Goal: Book appointment/travel/reservation

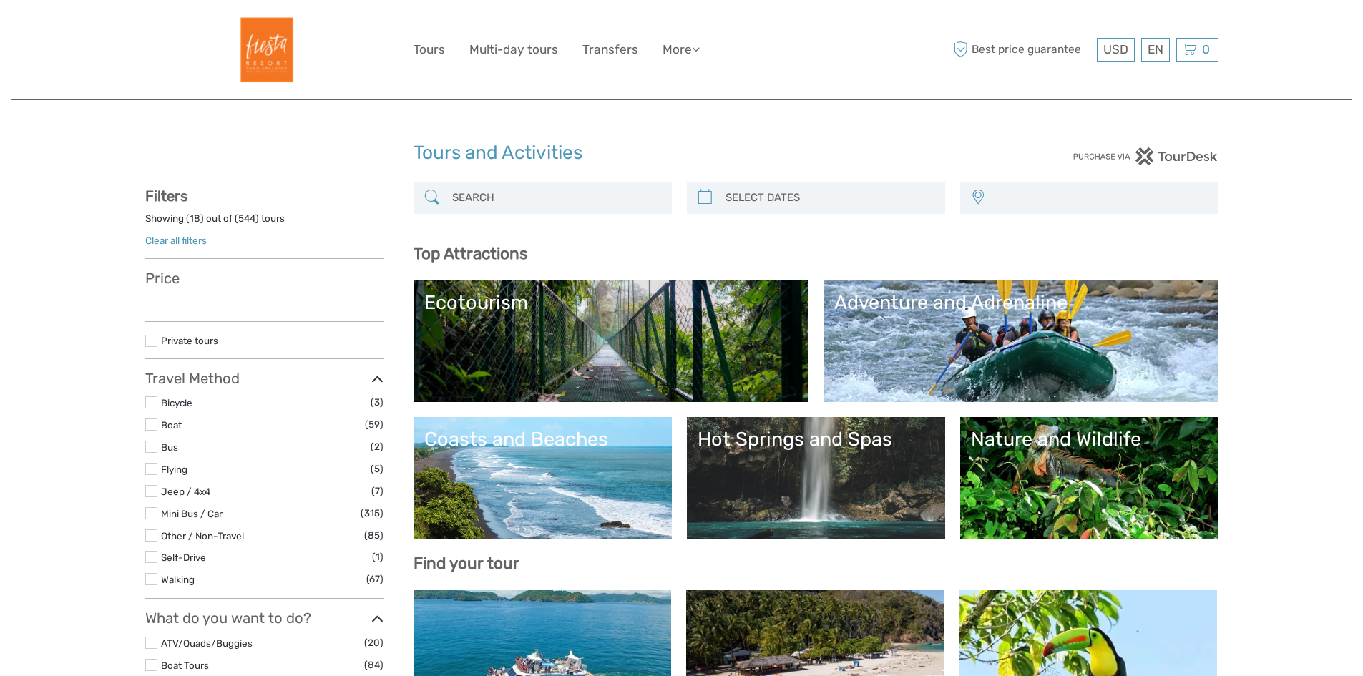
select select
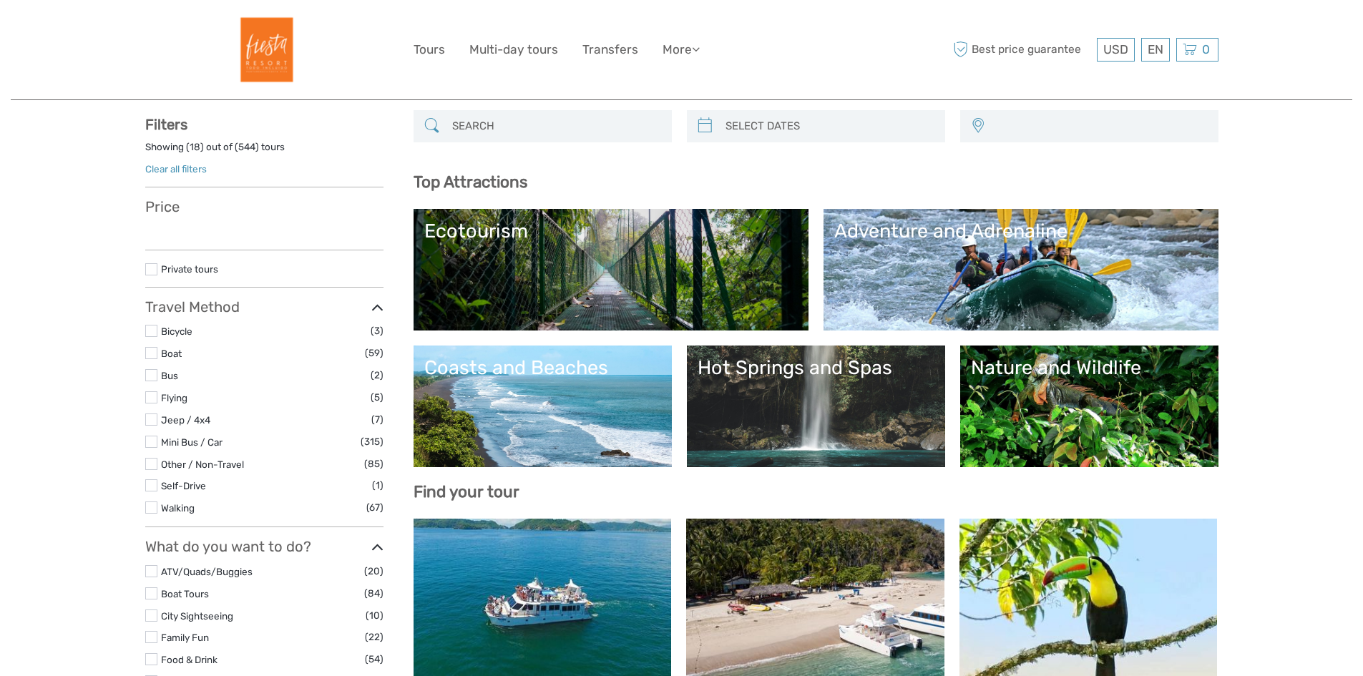
select select
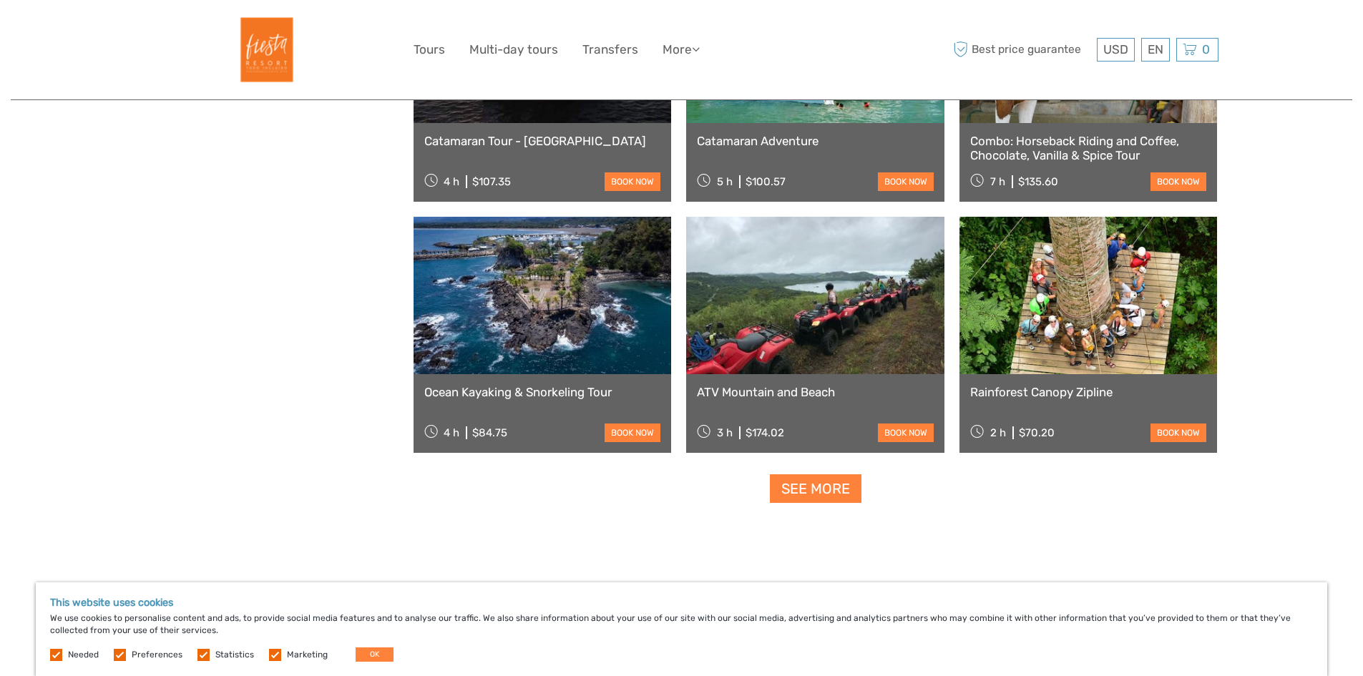
scroll to position [1646, 0]
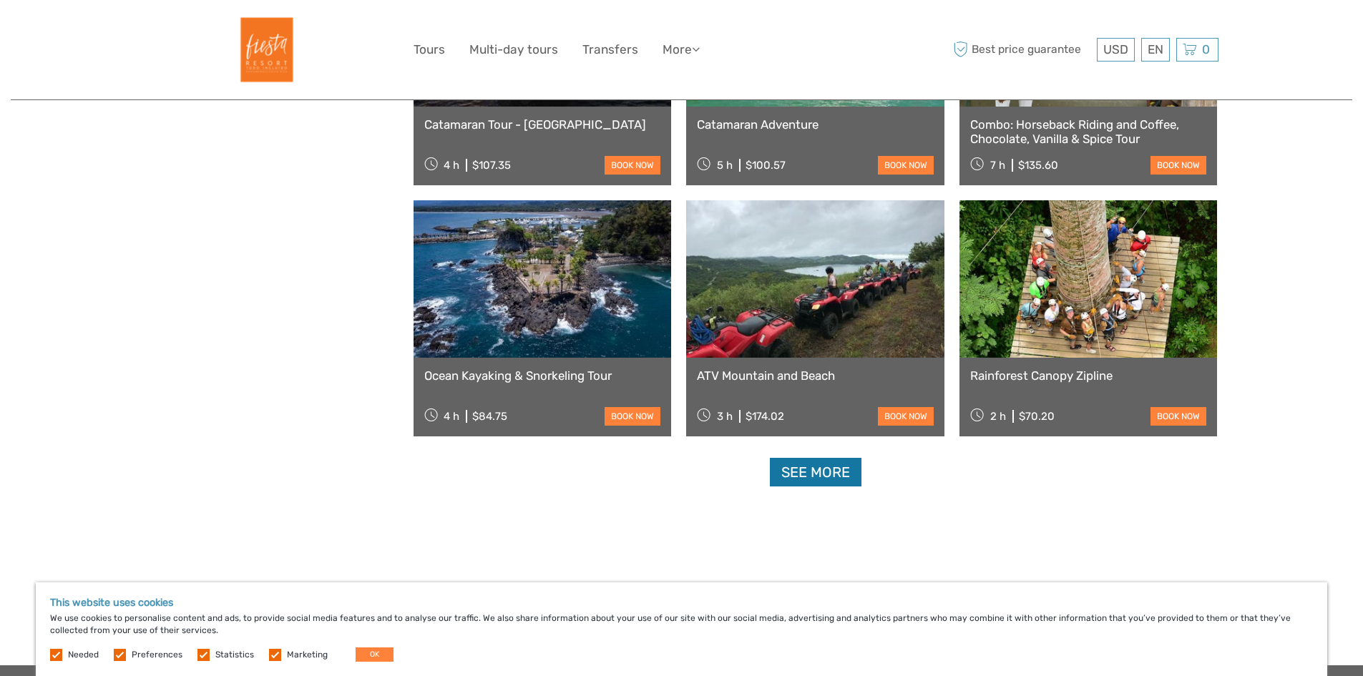
click at [826, 470] on link "See more" at bounding box center [816, 472] width 92 height 29
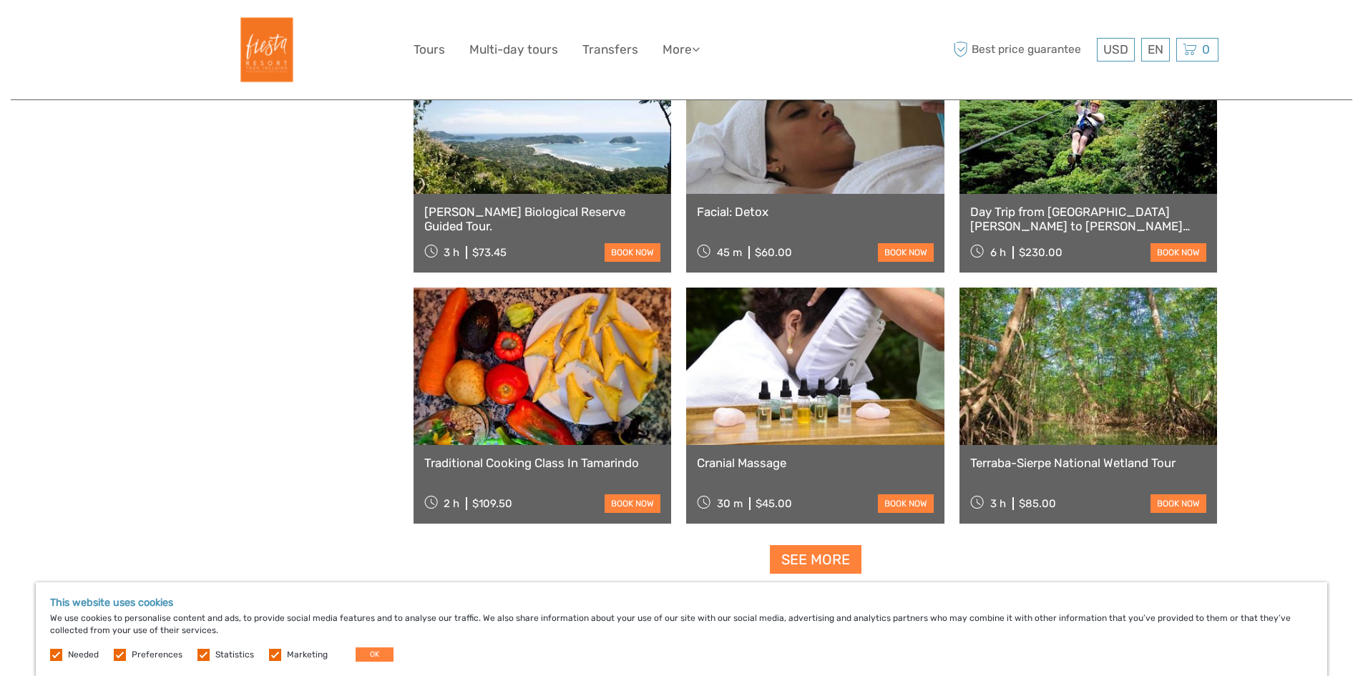
scroll to position [2791, 0]
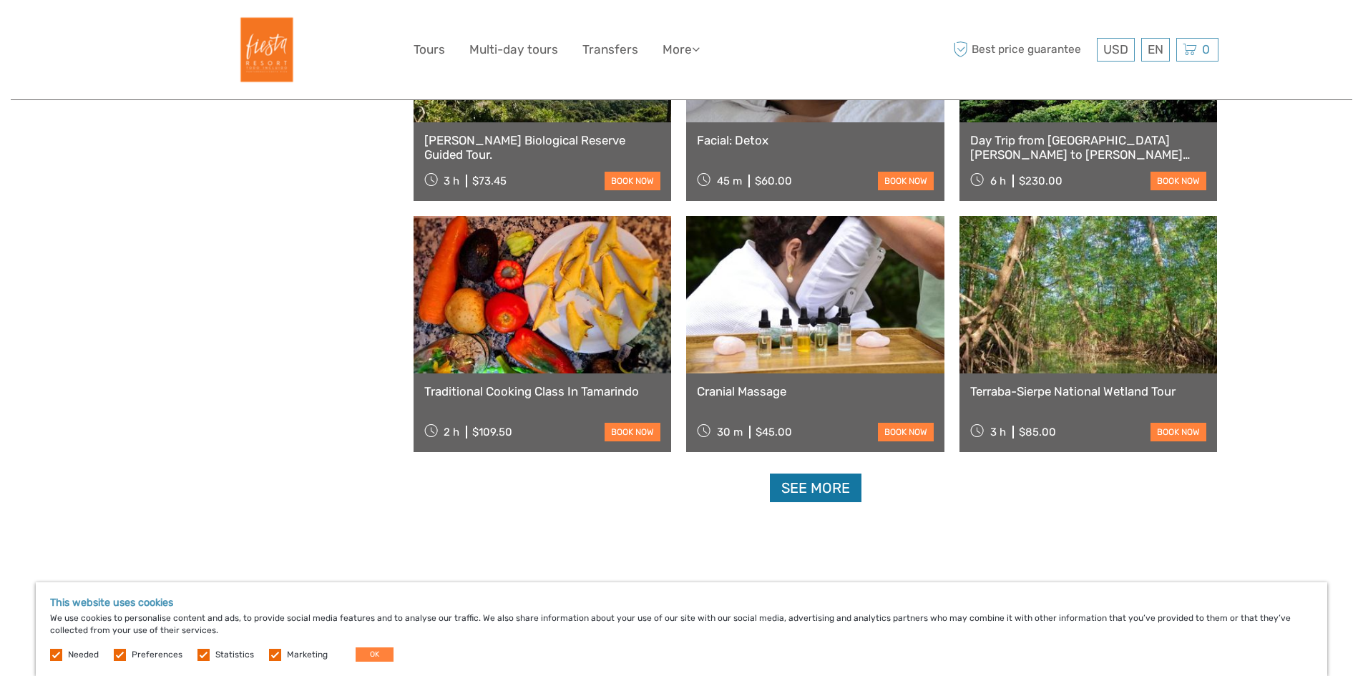
click at [812, 485] on link "See more" at bounding box center [816, 488] width 92 height 29
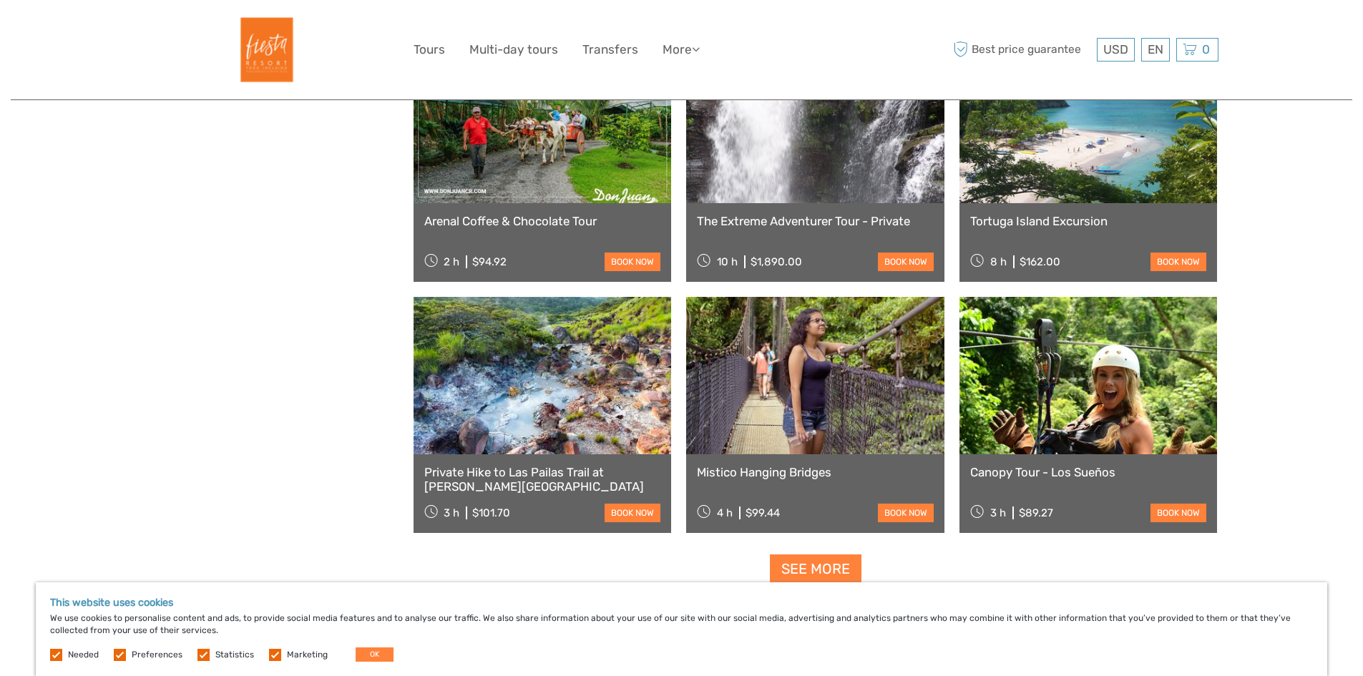
scroll to position [4222, 0]
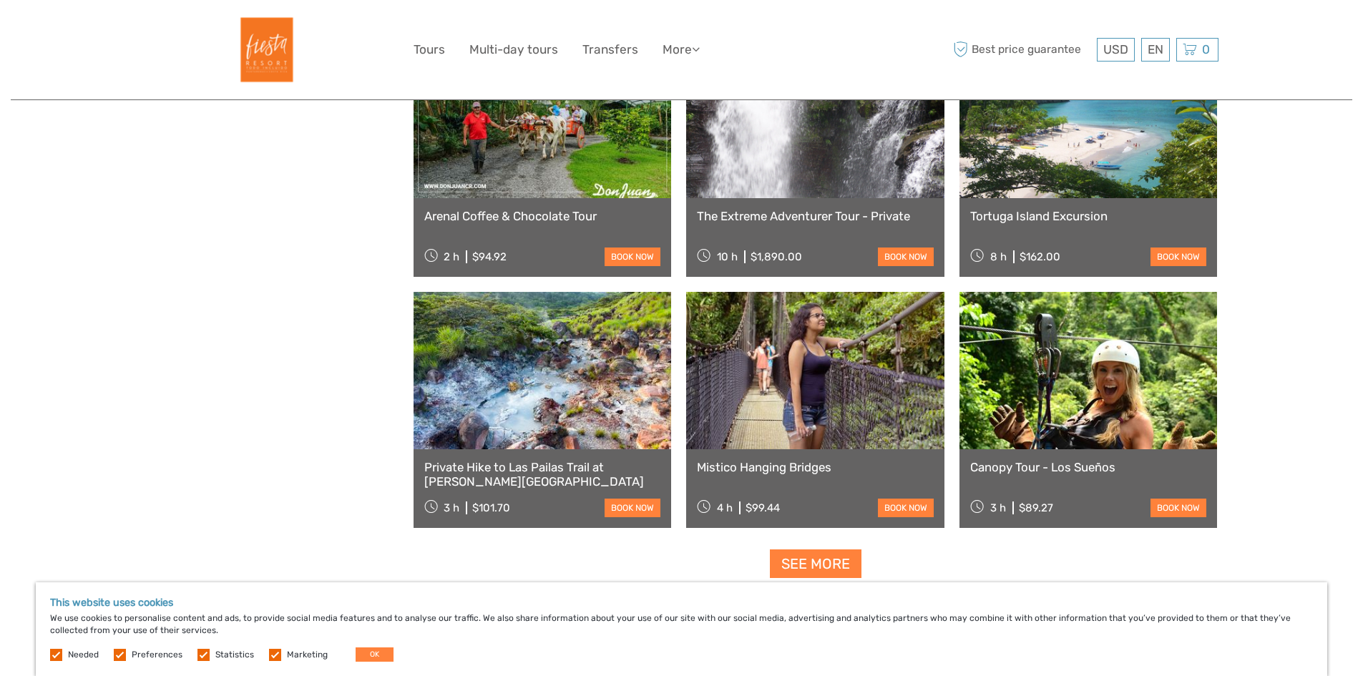
click at [1098, 172] on link at bounding box center [1089, 119] width 258 height 157
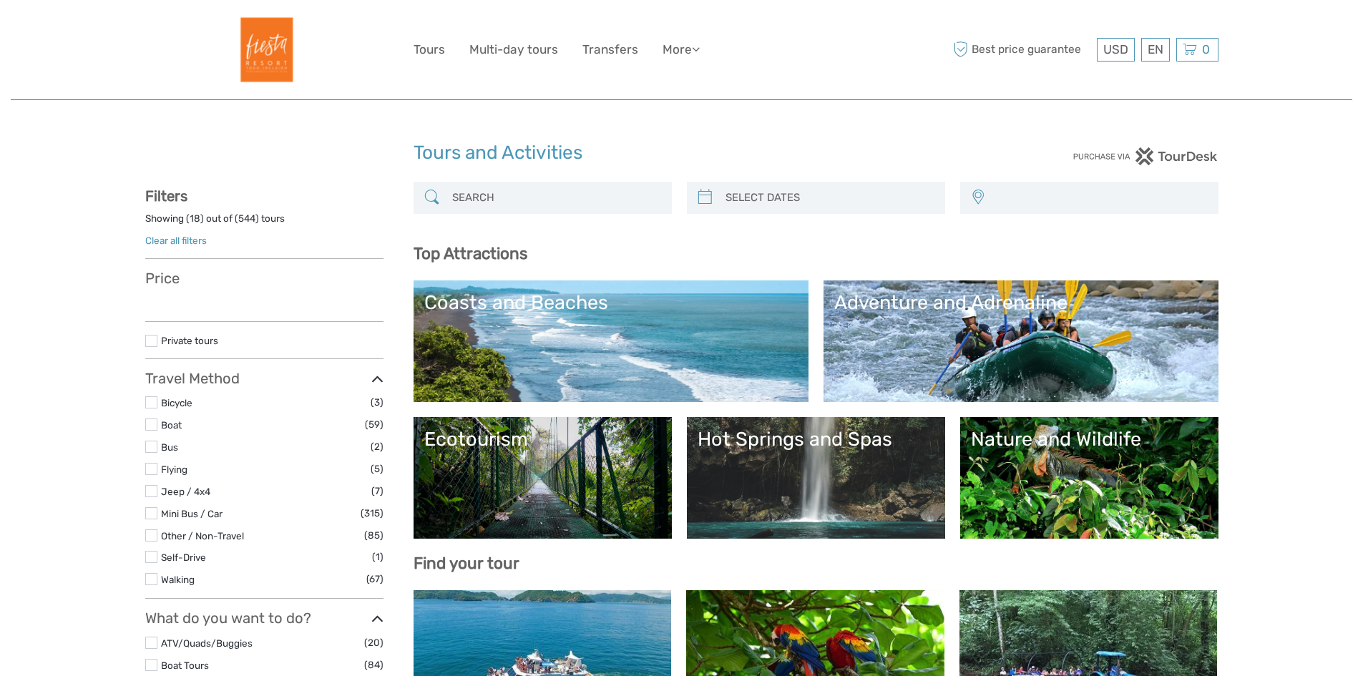
select select
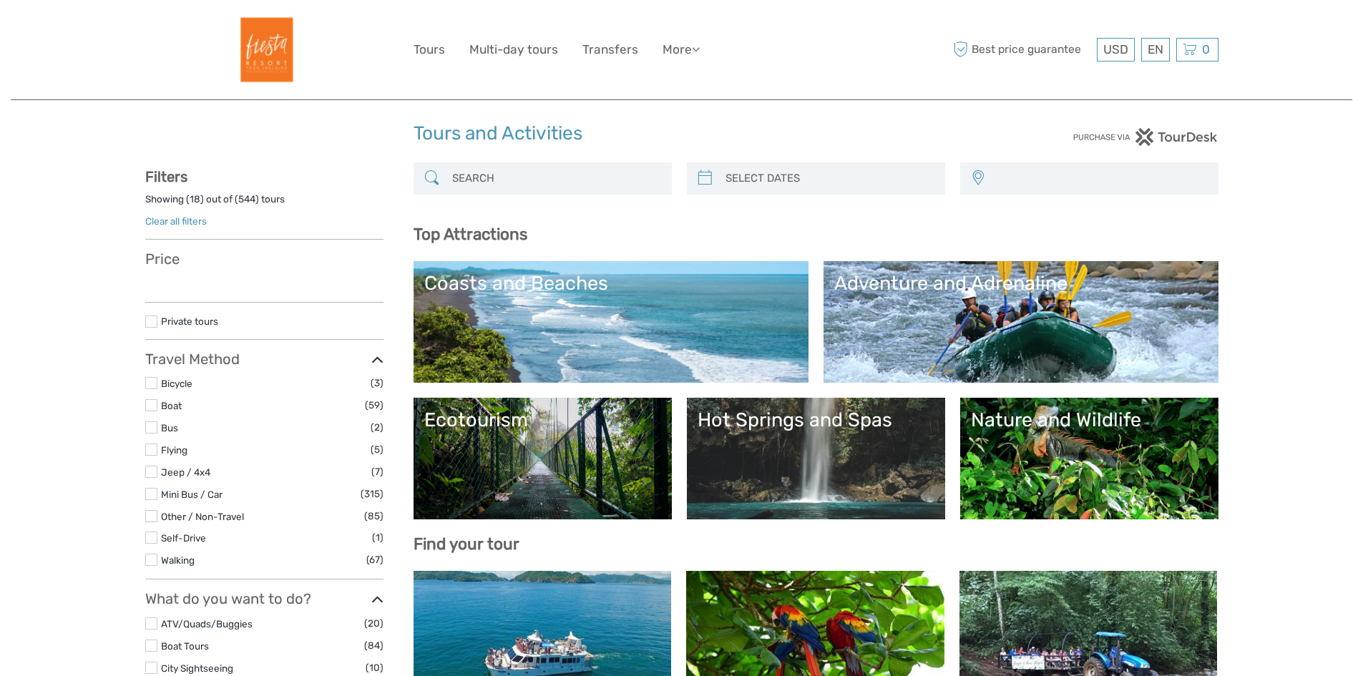
select select
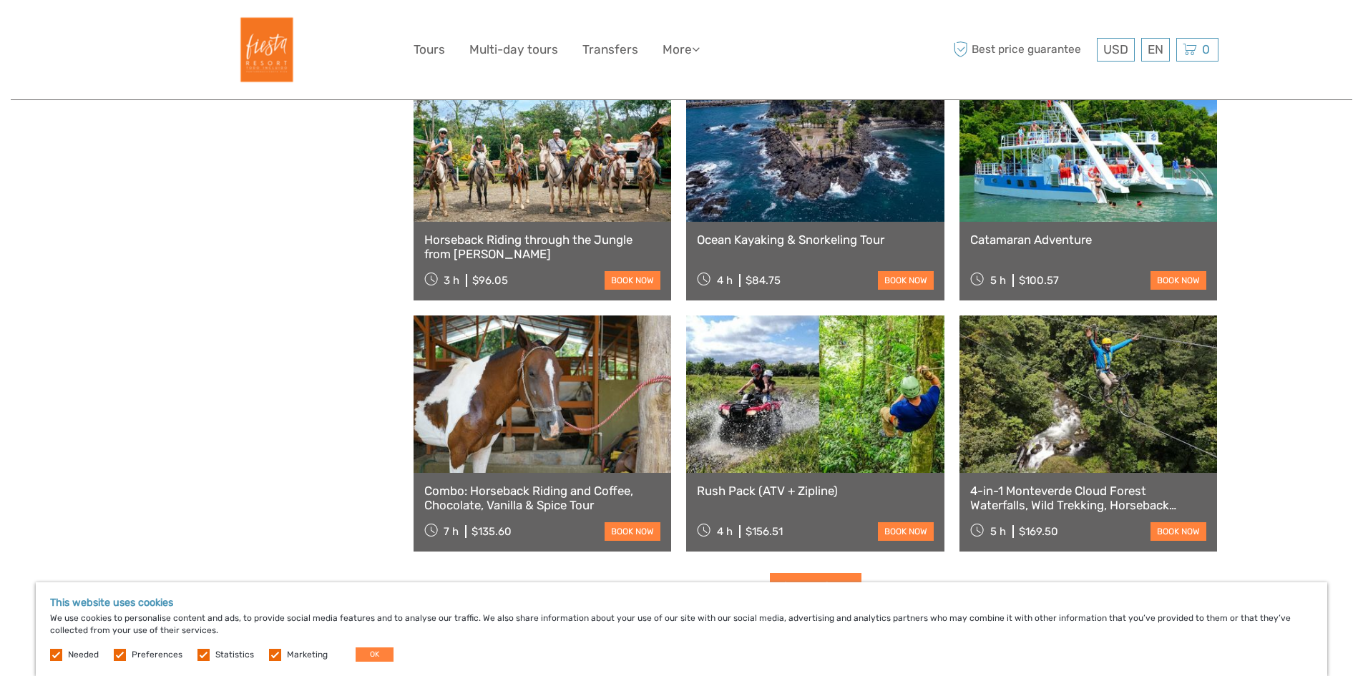
scroll to position [1574, 0]
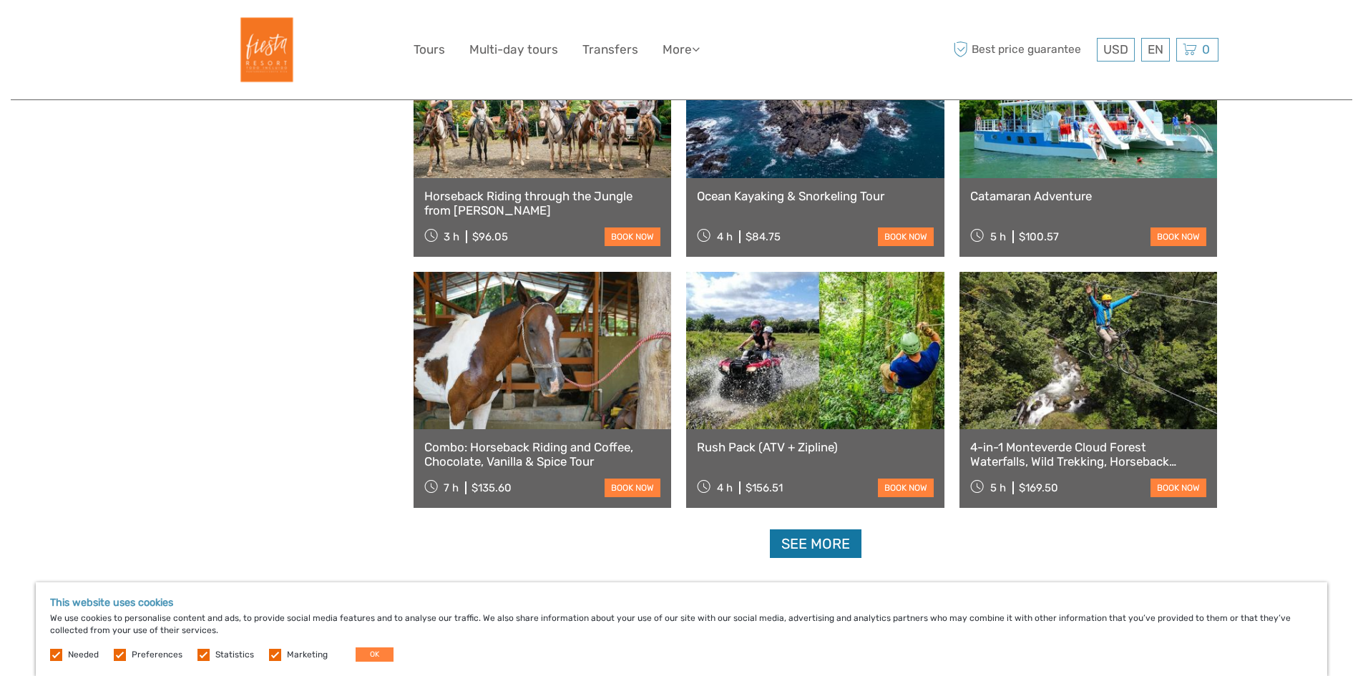
click at [804, 542] on link "See more" at bounding box center [816, 543] width 92 height 29
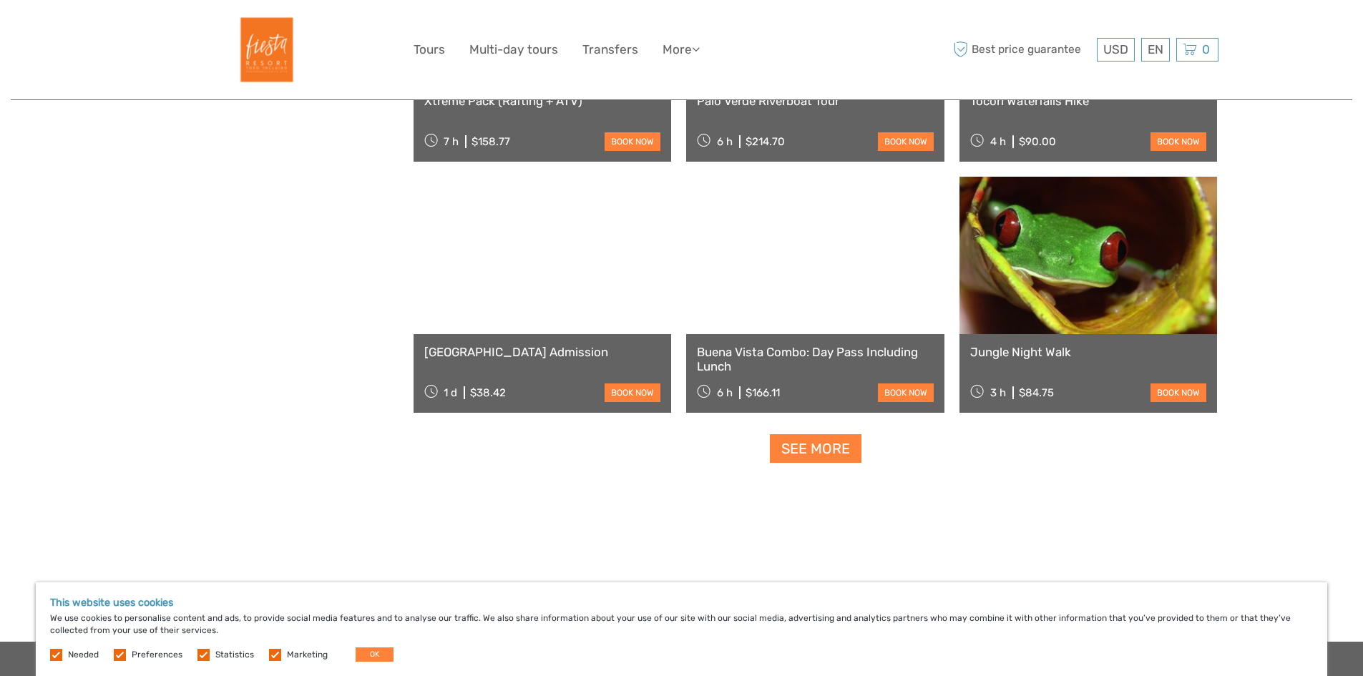
scroll to position [2934, 0]
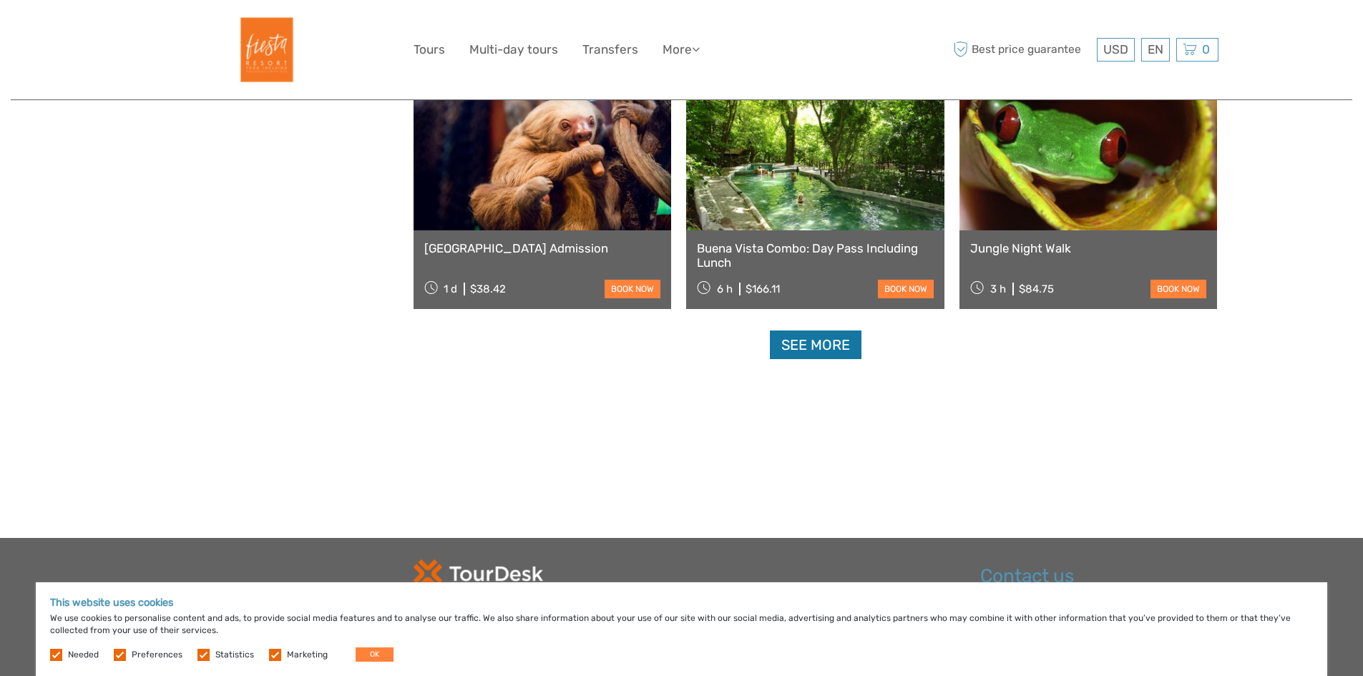
click at [797, 346] on link "See more" at bounding box center [816, 345] width 92 height 29
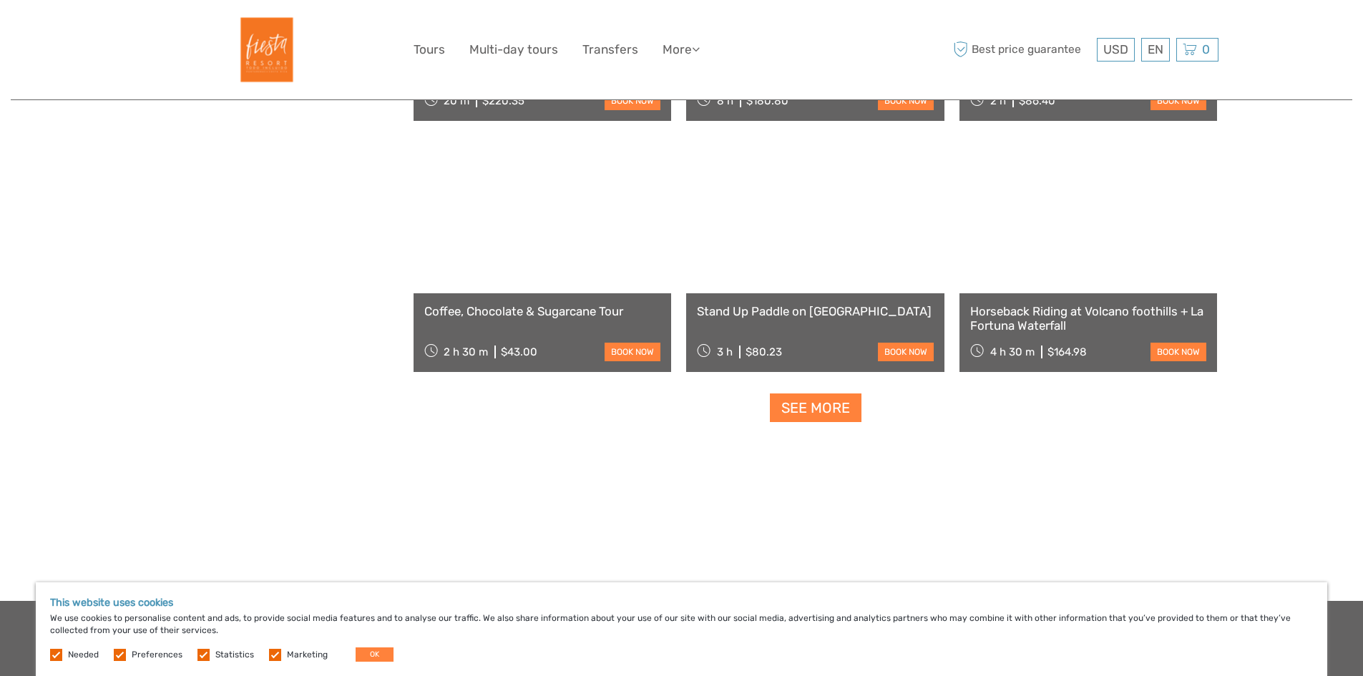
scroll to position [4436, 0]
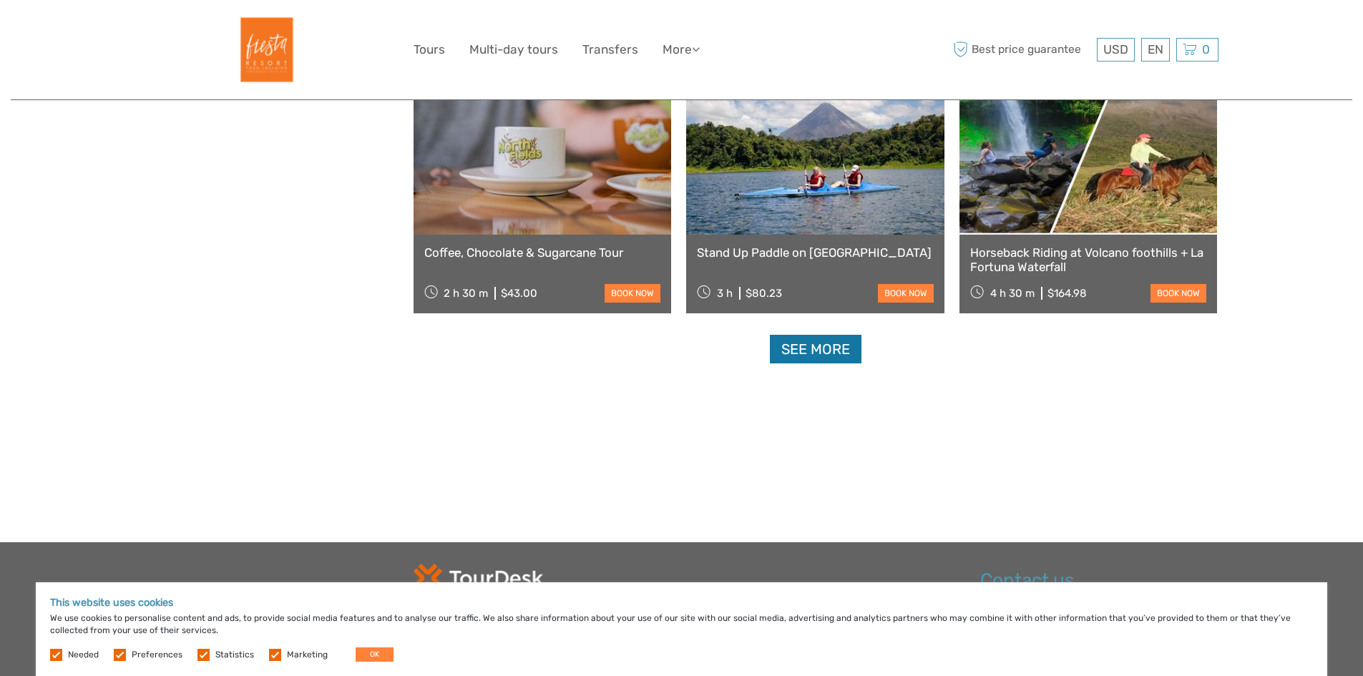
click at [811, 347] on link "See more" at bounding box center [816, 349] width 92 height 29
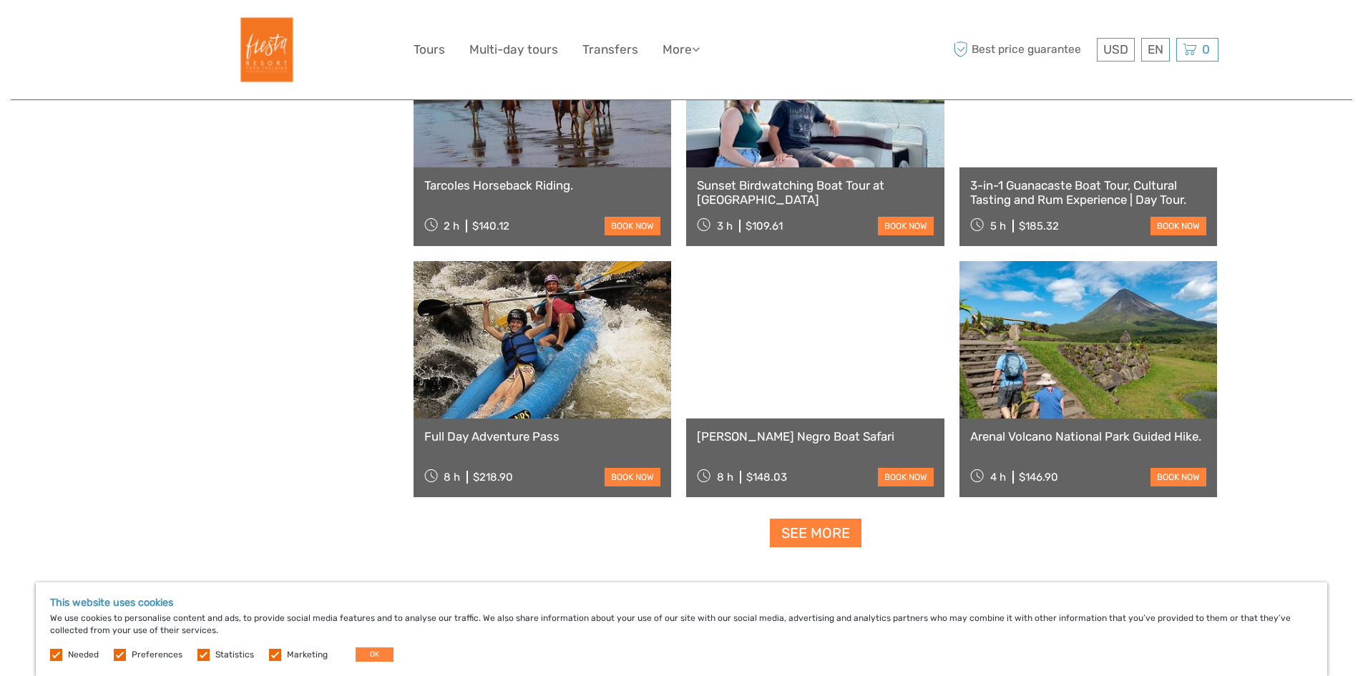
scroll to position [5796, 0]
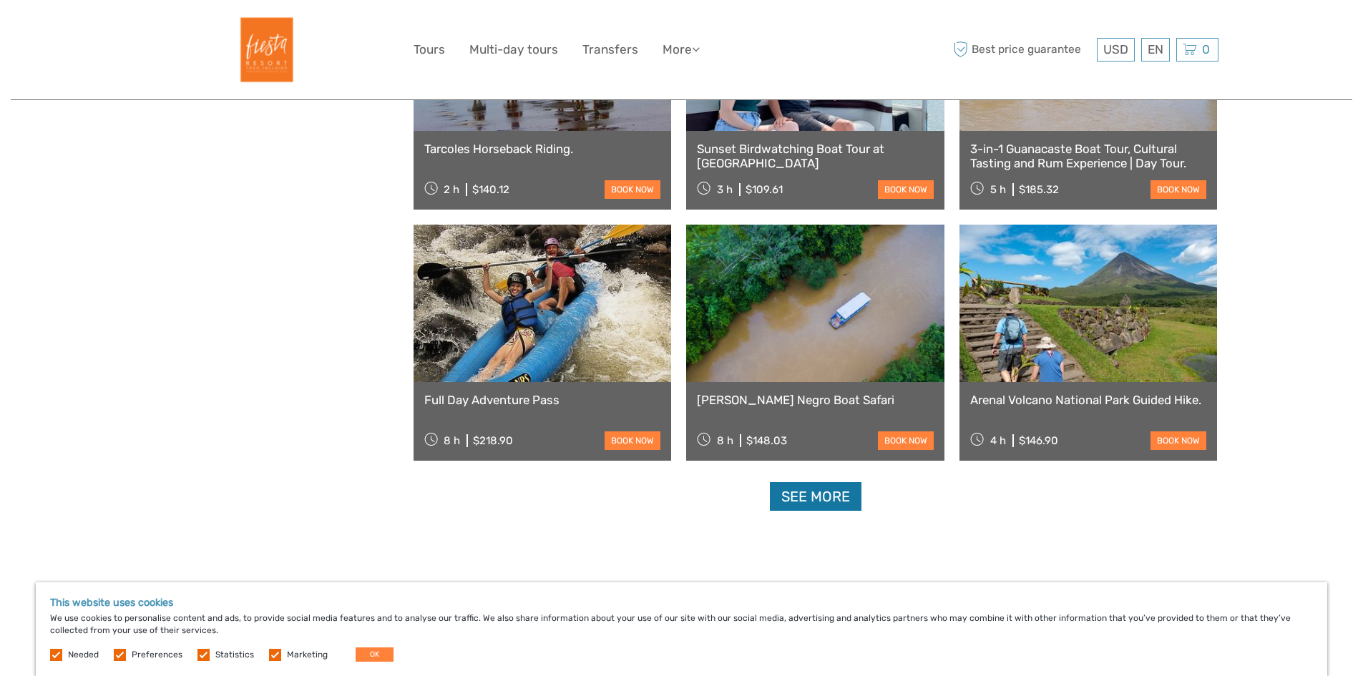
click at [813, 494] on link "See more" at bounding box center [816, 496] width 92 height 29
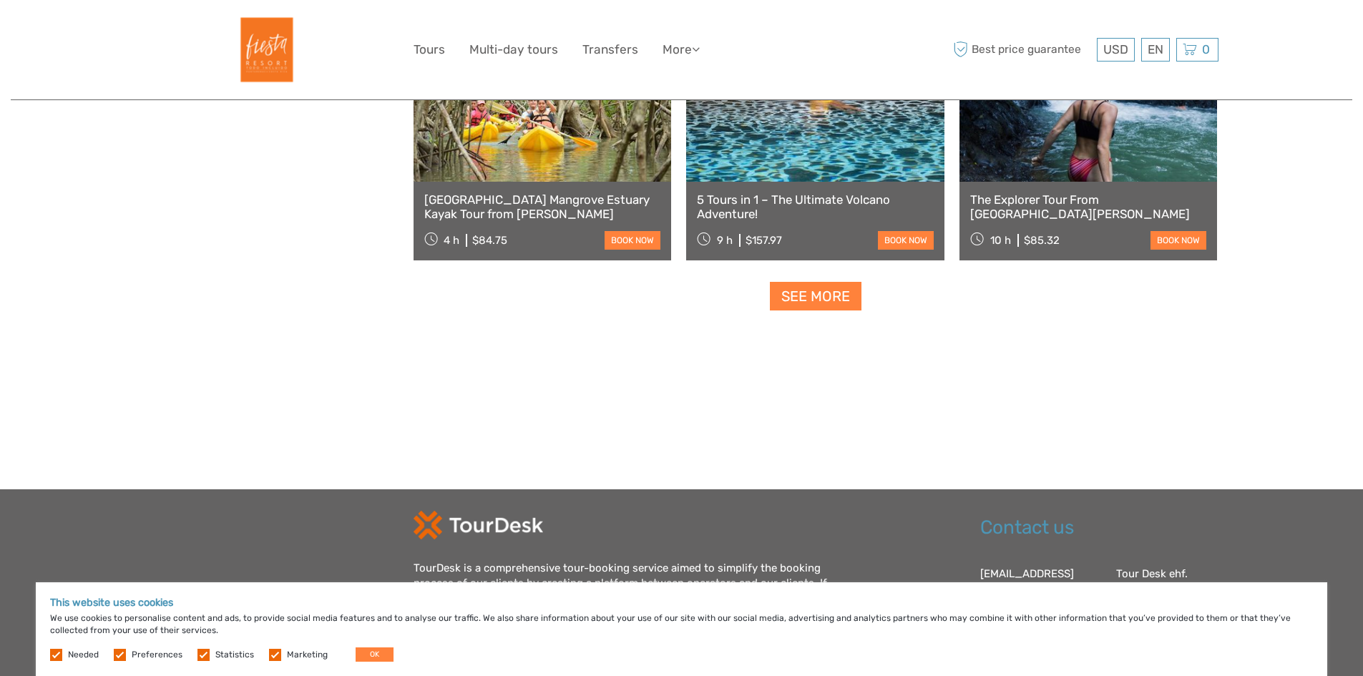
scroll to position [7513, 0]
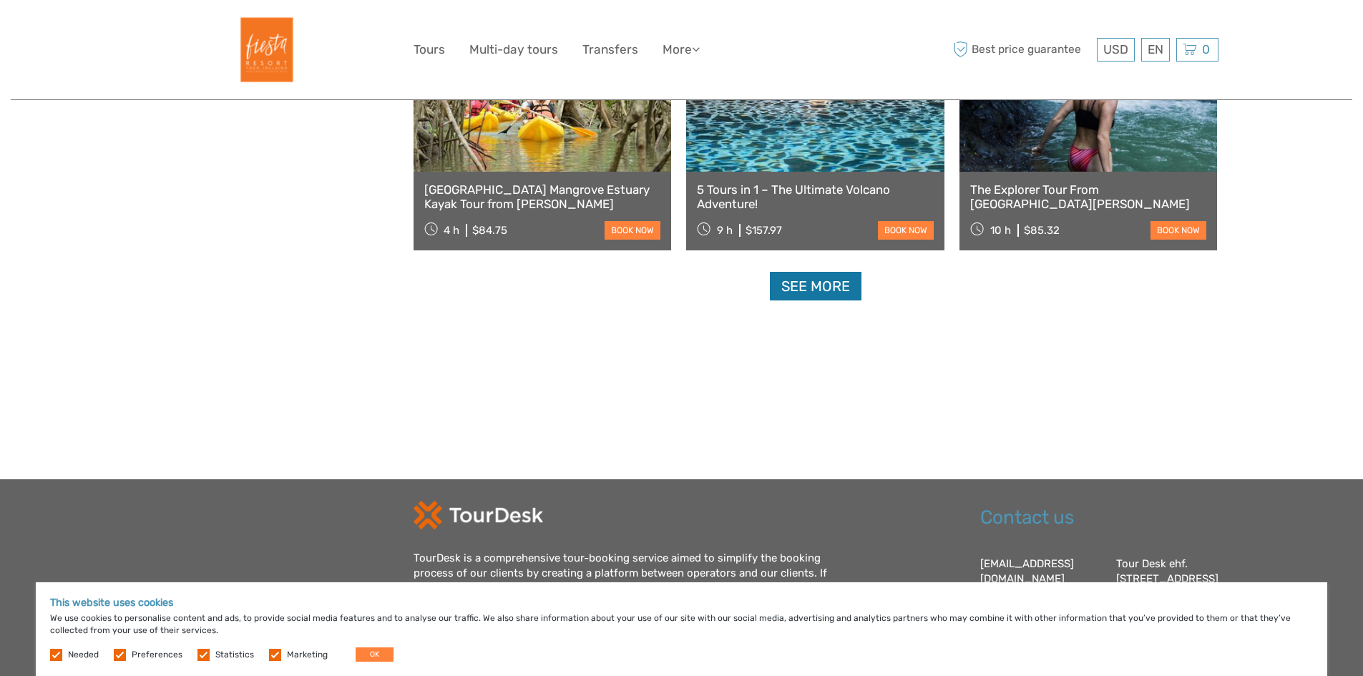
click at [803, 287] on link "See more" at bounding box center [816, 286] width 92 height 29
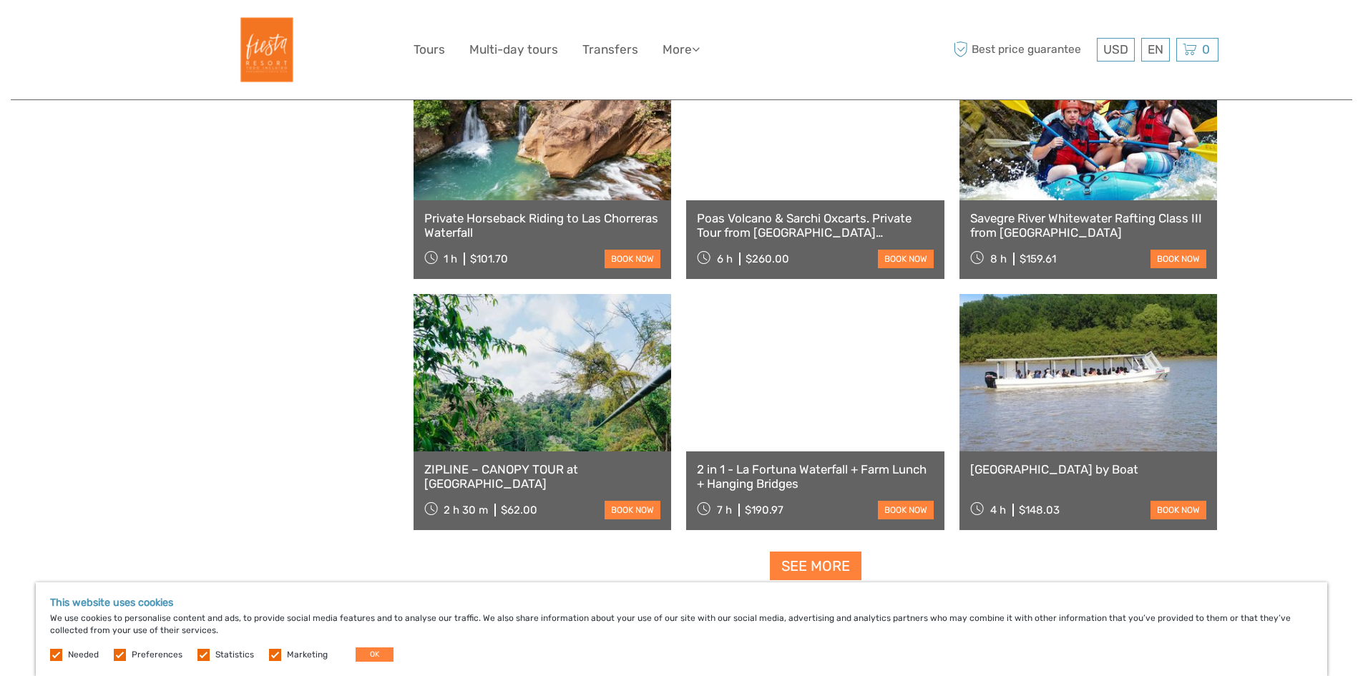
scroll to position [8873, 0]
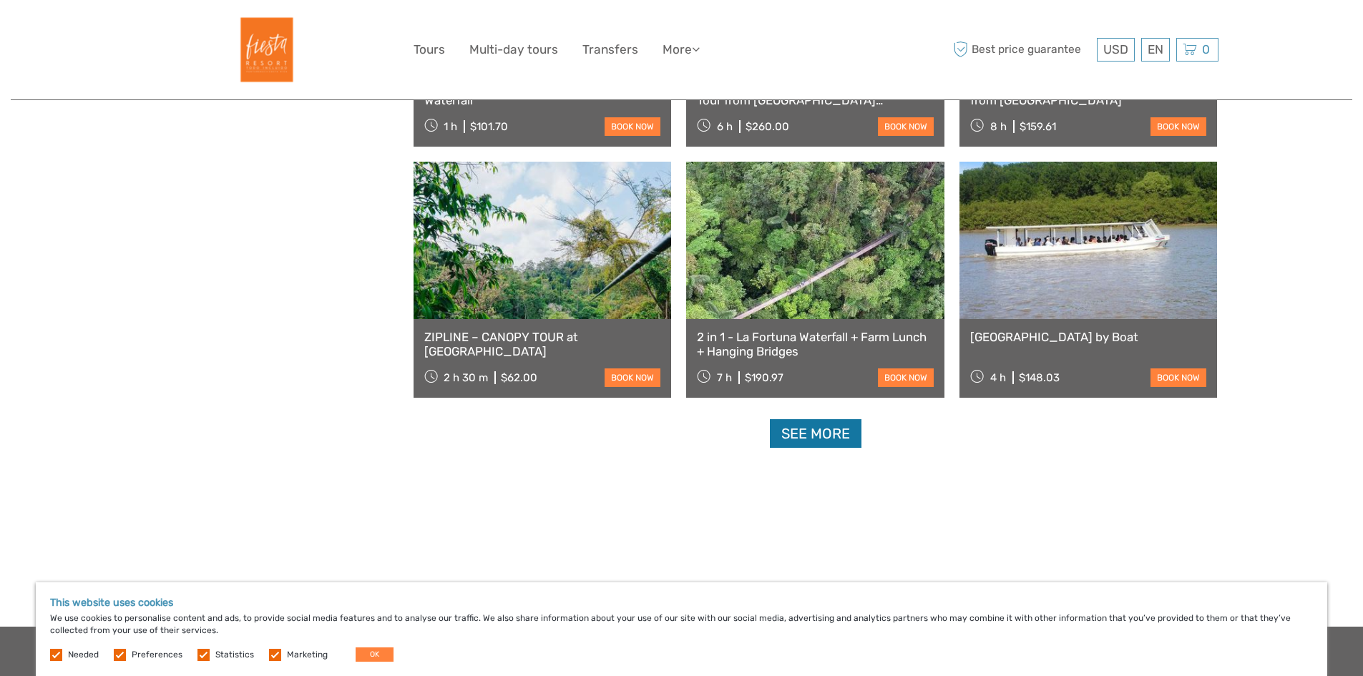
click at [812, 432] on link "See more" at bounding box center [816, 433] width 92 height 29
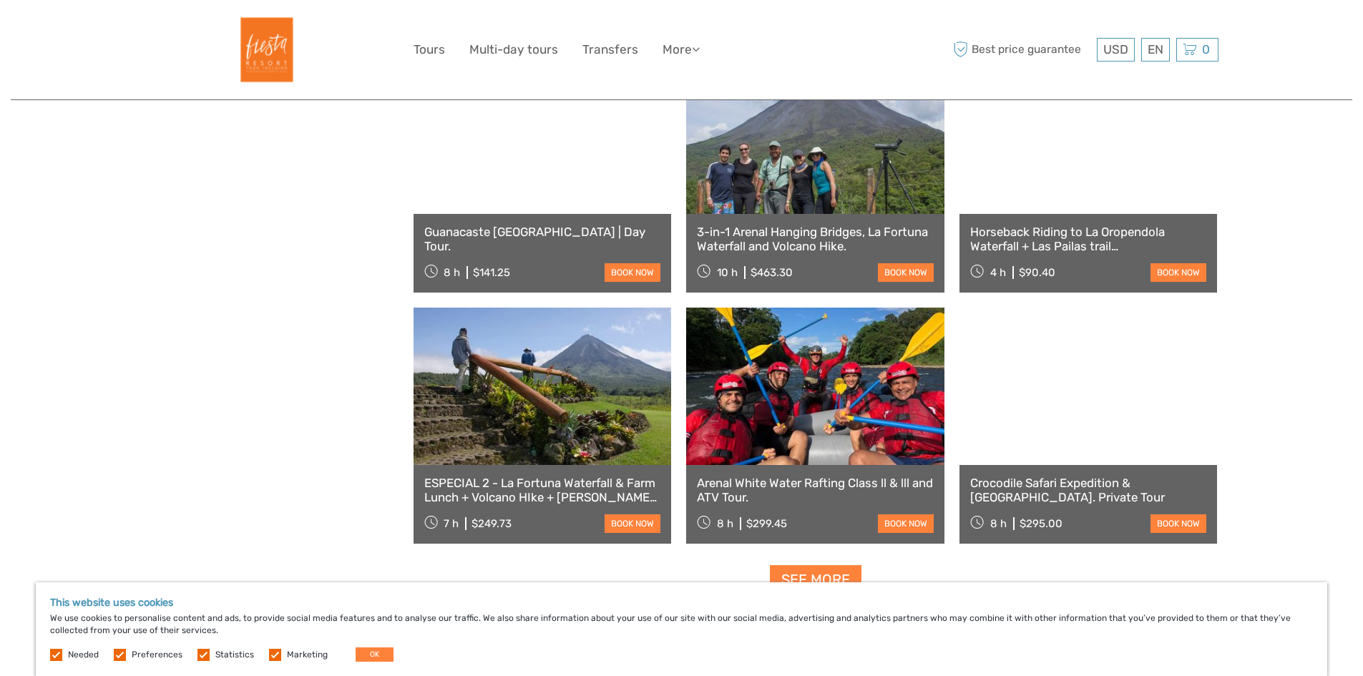
scroll to position [10375, 0]
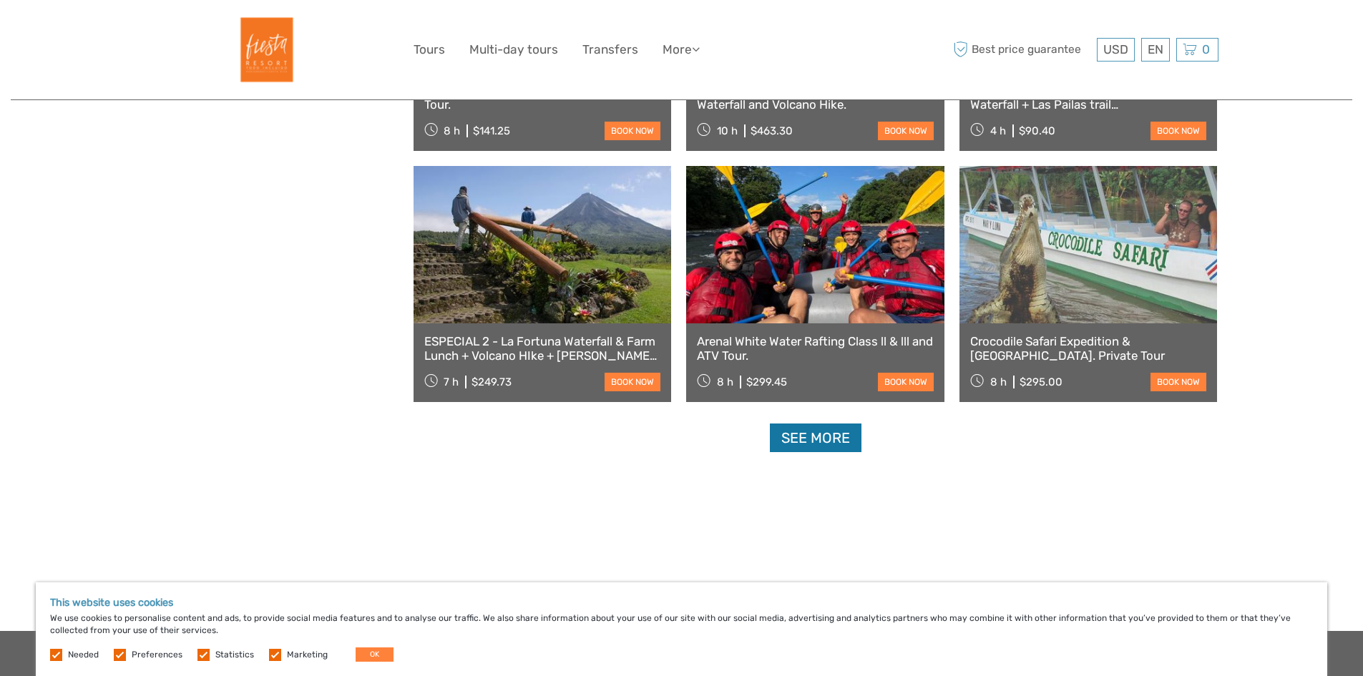
click at [810, 448] on link "See more" at bounding box center [816, 438] width 92 height 29
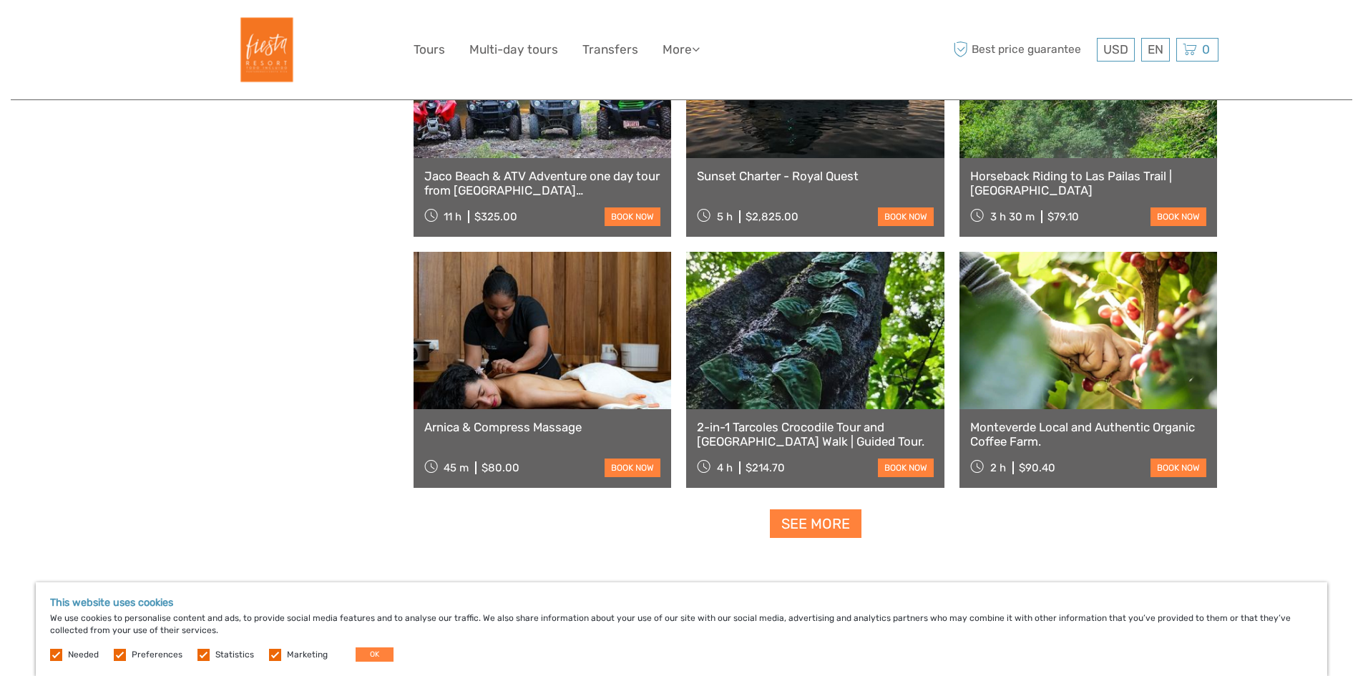
scroll to position [11878, 0]
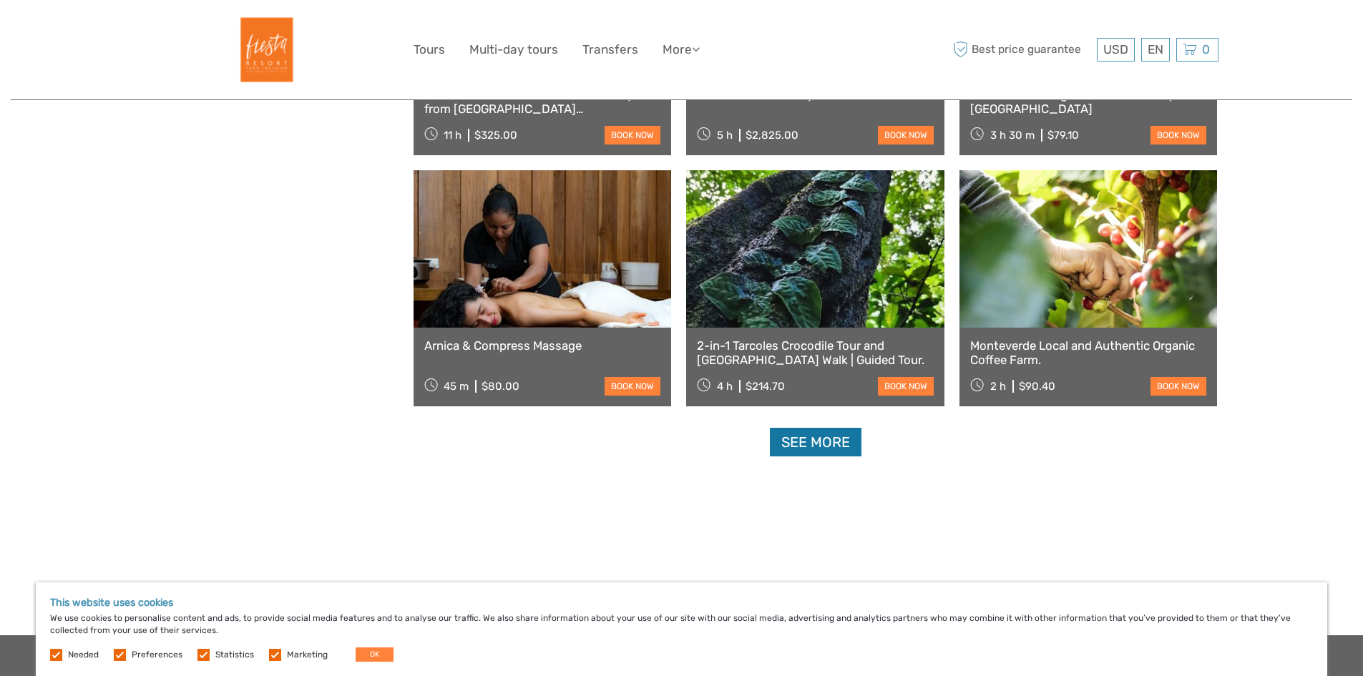
click at [804, 435] on link "See more" at bounding box center [816, 442] width 92 height 29
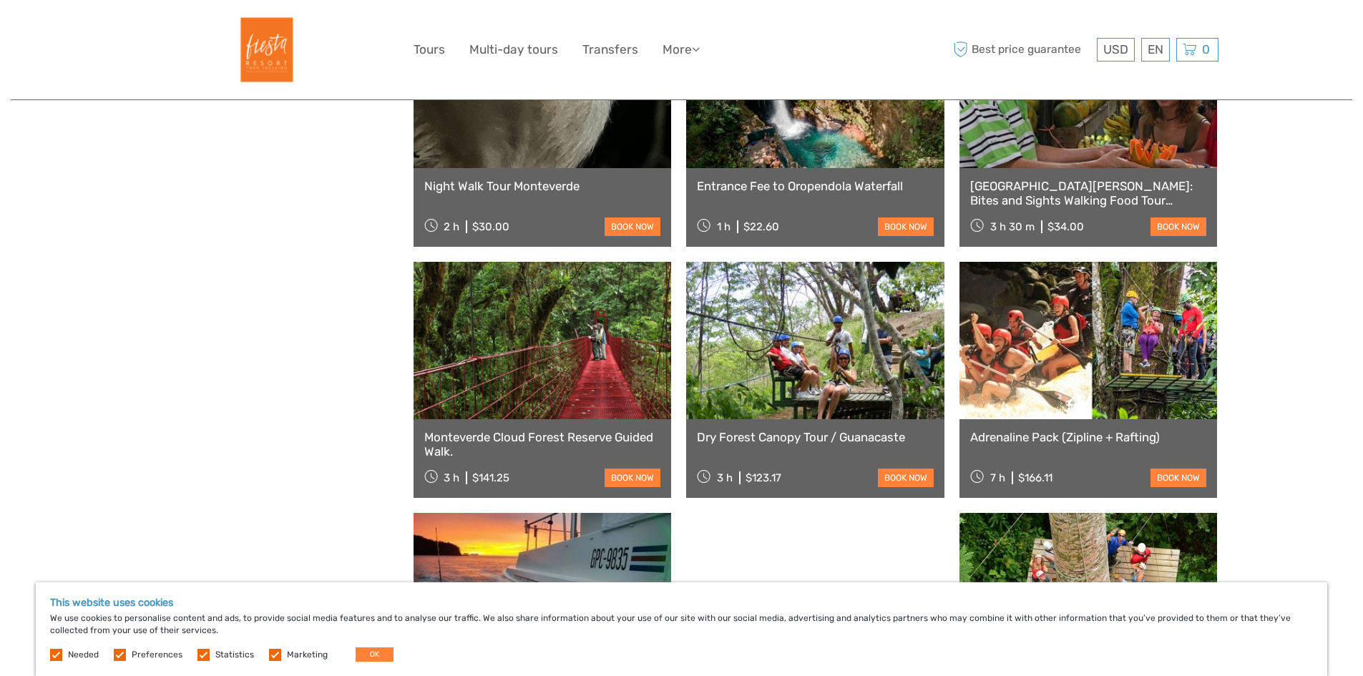
scroll to position [12379, 0]
